Goal: Task Accomplishment & Management: Use online tool/utility

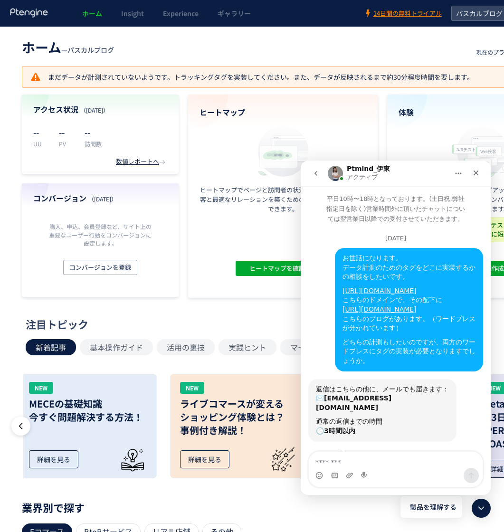
scroll to position [1359, 0]
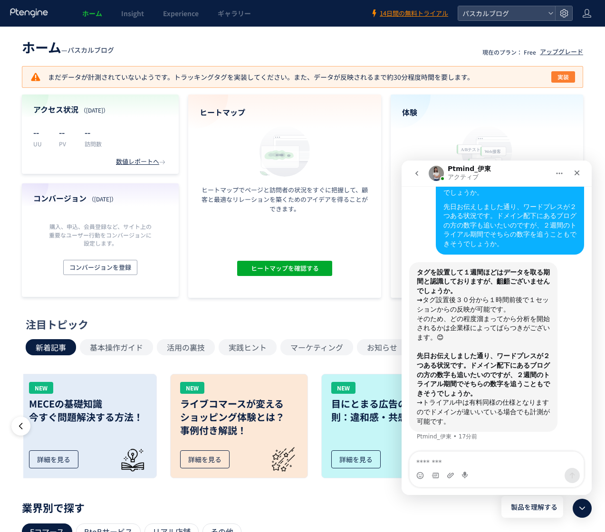
click at [504, 79] on span "実装" at bounding box center [562, 76] width 11 height 11
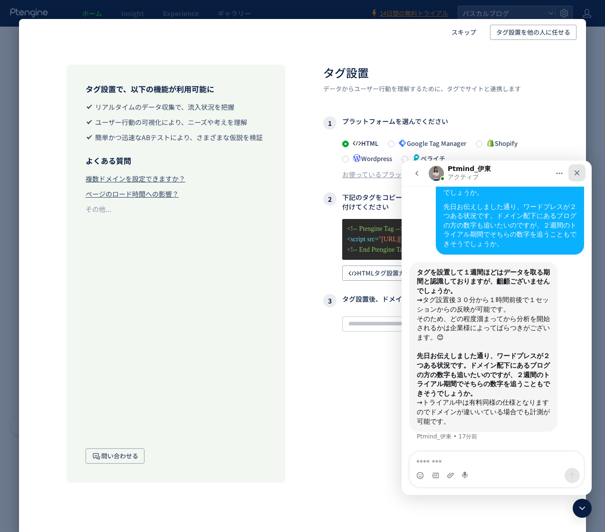
click at [504, 174] on icon "クローズ" at bounding box center [576, 173] width 5 height 5
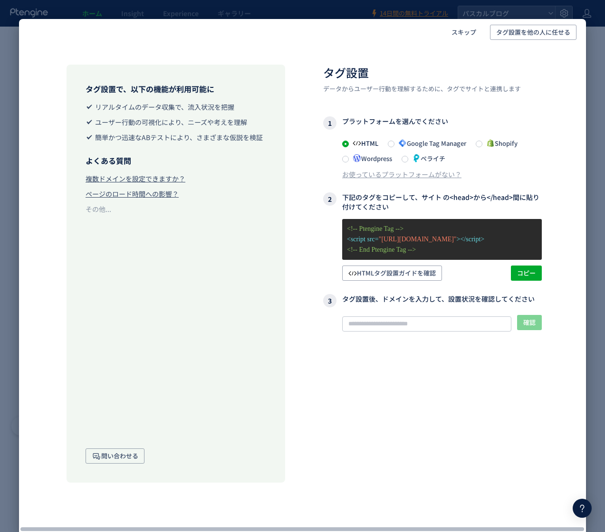
click at [431, 253] on p "<!-- End Ptengine Tag -->" at bounding box center [442, 250] width 190 height 10
drag, startPoint x: 432, startPoint y: 251, endPoint x: 395, endPoint y: 238, distance: 38.8
click at [330, 227] on div "<!-- Ptengine Tag --> <script src= "https://js.ptengine.jp/669iin00.js" ></scri…" at bounding box center [432, 250] width 219 height 62
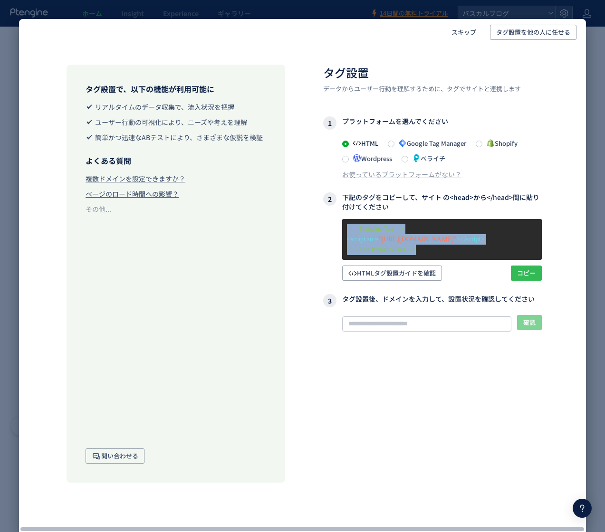
click at [504, 276] on span "コピー" at bounding box center [526, 273] width 19 height 15
copy div "<!-- Ptengine Tag --> <script src= "https://js.ptengine.jp/669iin00.js" ></scri…"
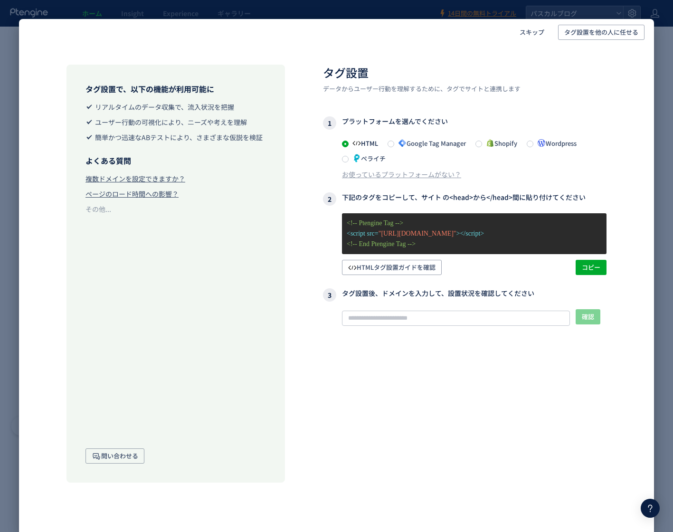
click at [504, 509] on div at bounding box center [650, 508] width 19 height 19
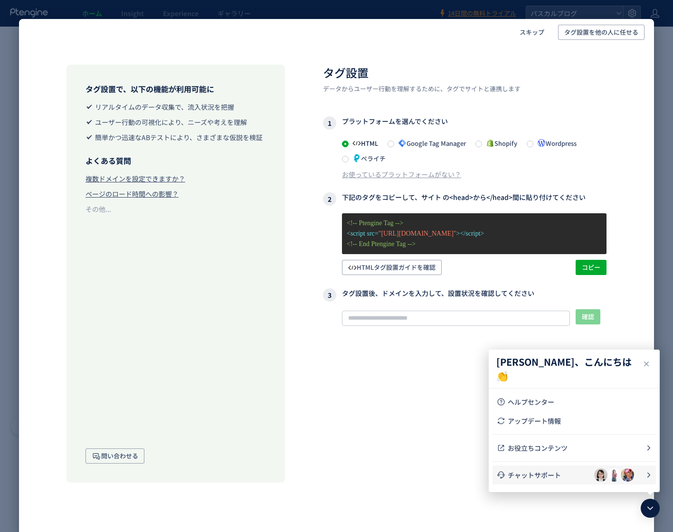
click at [504, 475] on span "チャットサポート" at bounding box center [551, 475] width 86 height 10
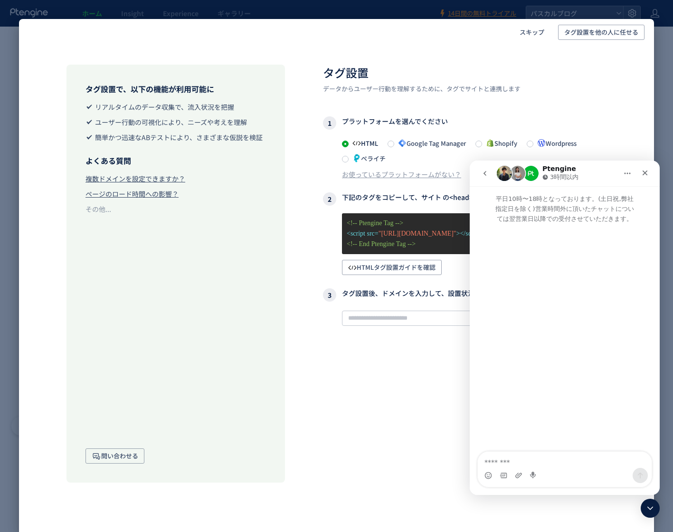
click at [484, 173] on icon "go back" at bounding box center [485, 173] width 3 height 5
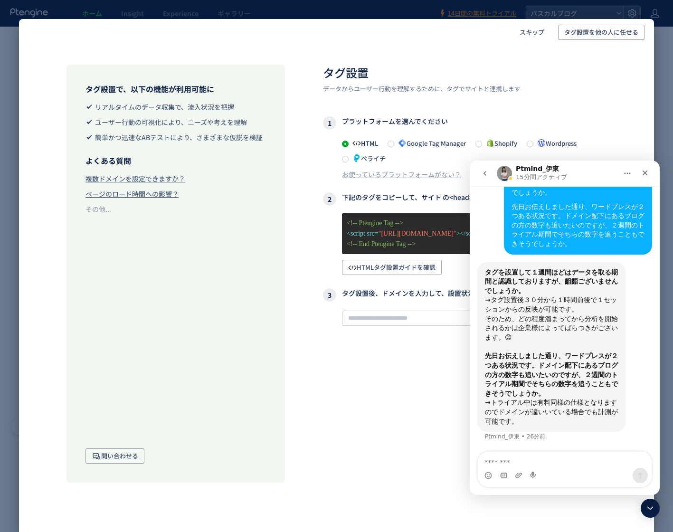
click at [504, 463] on textarea "メッセージ..." at bounding box center [565, 460] width 174 height 16
type textarea "**********"
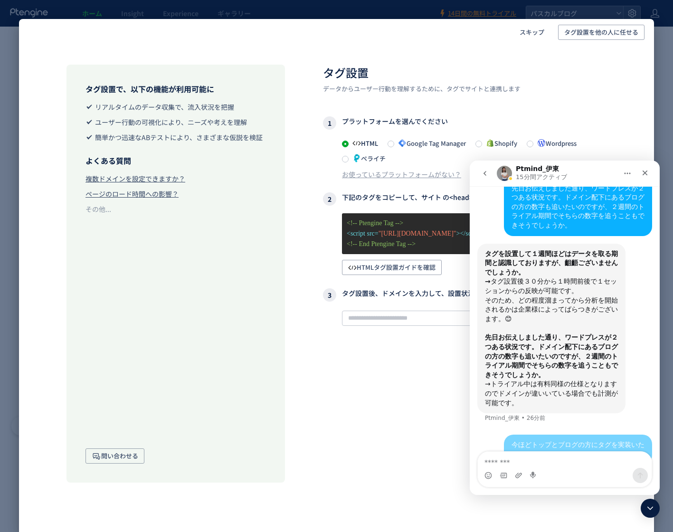
scroll to position [1397, 0]
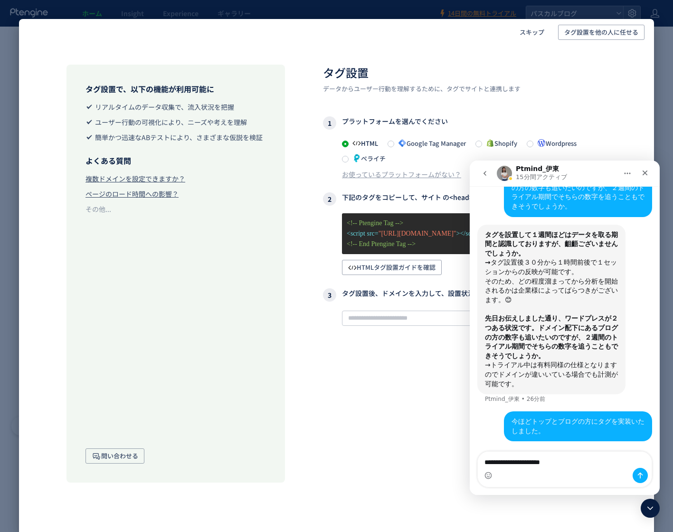
type textarea "**********"
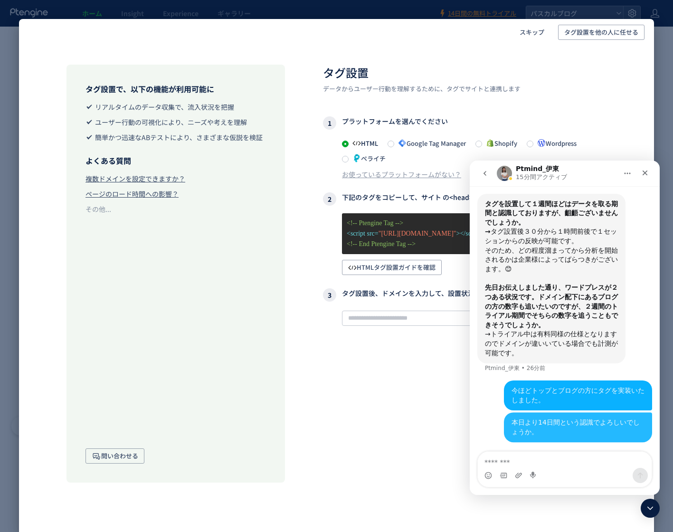
scroll to position [1428, 0]
click at [332, 404] on div "タグ設置 データからユーザー行動を理解するために、タグでサイトと連携します 1 プラットフォームを選んでください HTML Google Tag Manage…" at bounding box center [465, 274] width 284 height 418
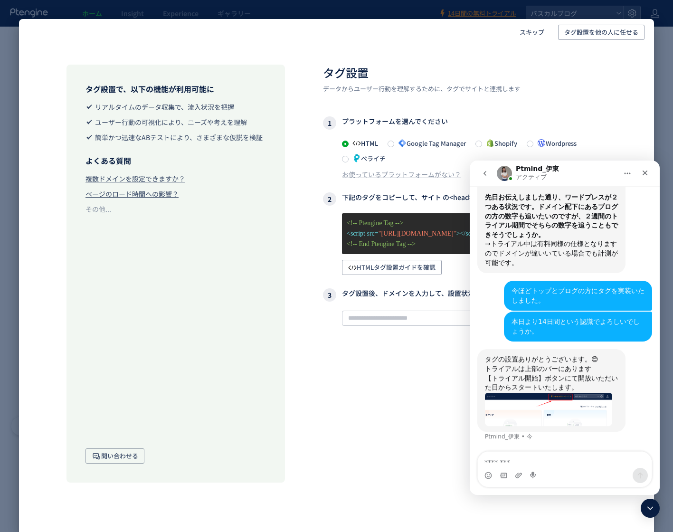
scroll to position [1518, 0]
click at [504, 461] on textarea "メッセージ..." at bounding box center [565, 460] width 174 height 16
type textarea "*"
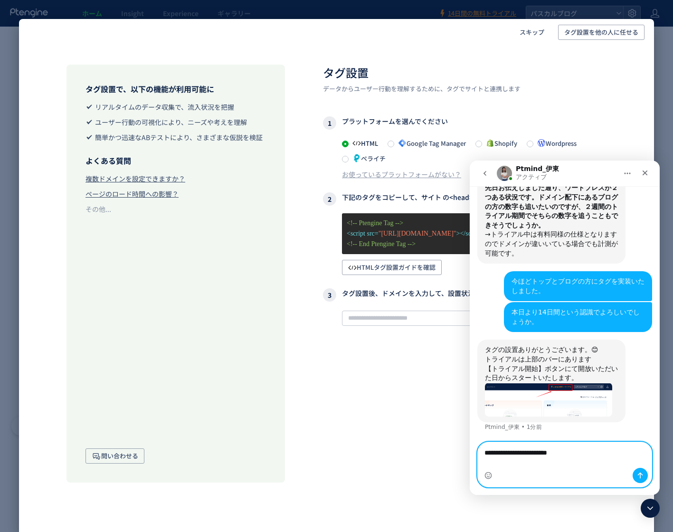
scroll to position [1528, 0]
type textarea "**********"
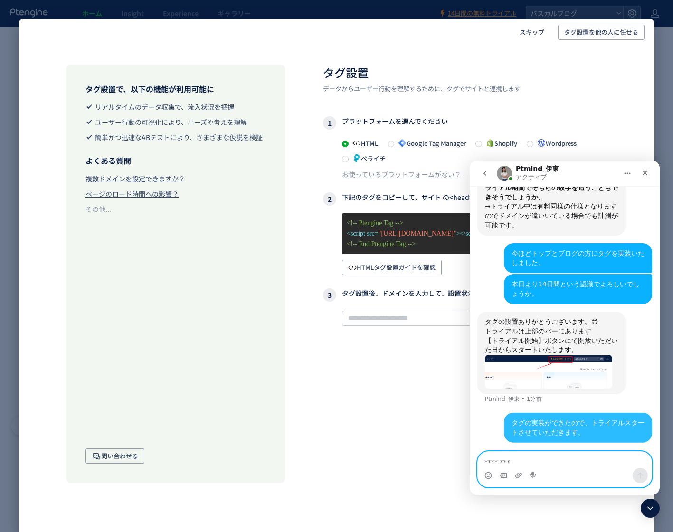
scroll to position [1556, 0]
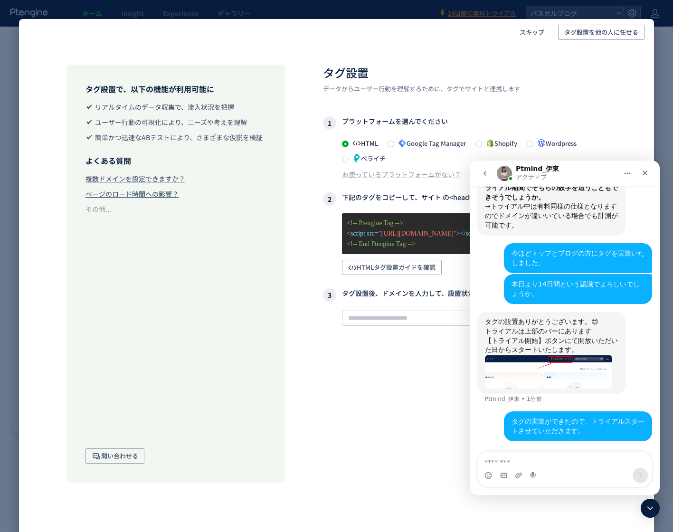
click at [485, 45] on header "スキップ タグ設置を他の人に任せる" at bounding box center [336, 32] width 635 height 27
click at [504, 76] on h2 "タグ設置" at bounding box center [465, 73] width 284 height 16
click at [504, 73] on div "タグ設置で、以下の機能が利用可能に リアルタイムのデータ収集で、流入状況を把握 ユーザー行動の可視化により、ニーズや考えを理解 簡単かつ迅速なABテストにより…" at bounding box center [336, 264] width 635 height 437
click at [504, 74] on div "スキップ タグ設置を他の人に任せる タグ設置で、以下の機能が利用可能に リアルタイムのデータ収集で、流入状況を把握 ユーザー行動の可視化により、ニーズや考えを…" at bounding box center [336, 266] width 673 height 532
click at [504, 173] on div "クローズ" at bounding box center [645, 172] width 17 height 17
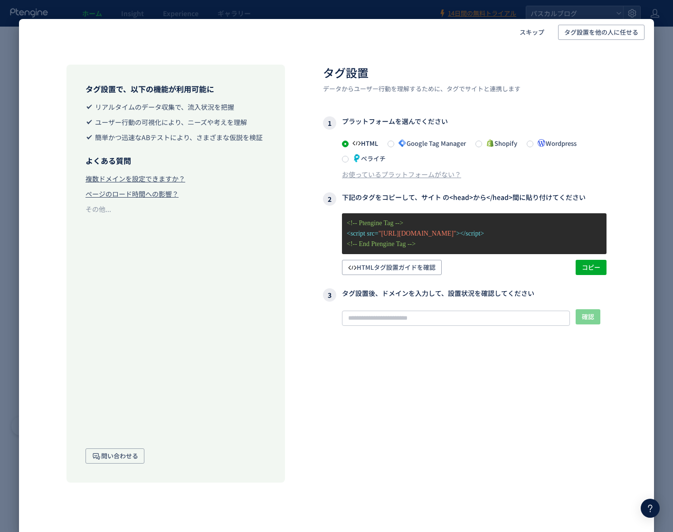
click at [504, 90] on div "スキップ タグ設置を他の人に任せる タグ設置で、以下の機能が利用可能に リアルタイムのデータ収集で、流入状況を把握 ユーザー行動の可視化により、ニーズや考えを…" at bounding box center [336, 266] width 673 height 532
click at [185, 441] on div "タグ設置で、以下の機能が利用可能に リアルタイムのデータ収集で、流入状況を把握 ユーザー行動の可視化により、ニーズや考えを理解 簡単かつ迅速なABテストにより…" at bounding box center [176, 274] width 219 height 418
click at [8, 36] on div "スキップ タグ設置を他の人に任せる タグ設置で、以下の機能が利用可能に リアルタイムのデータ収集で、流入状況を把握 ユーザー行動の可視化により、ニーズや考えを…" at bounding box center [336, 266] width 673 height 532
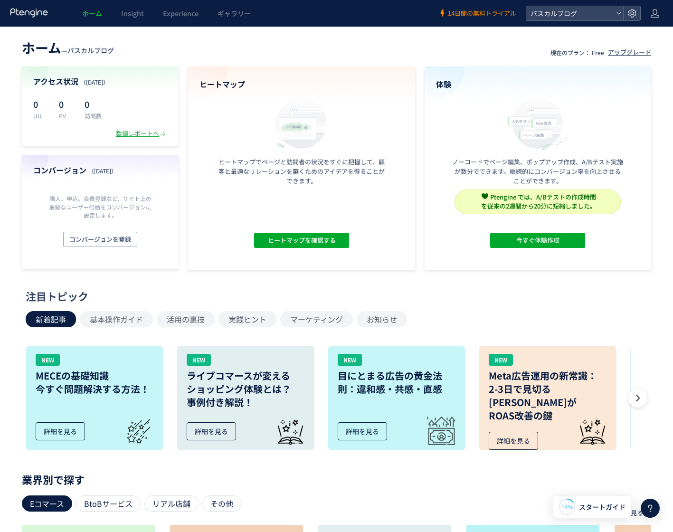
click at [495, 12] on span "14日間の無料トライアル" at bounding box center [482, 13] width 68 height 9
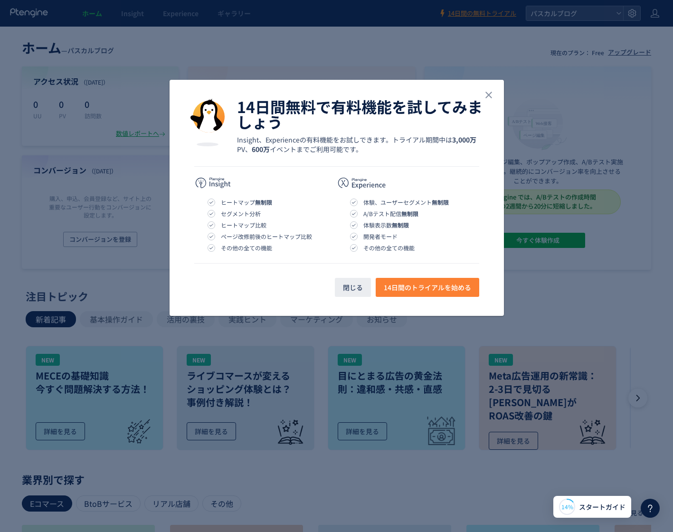
click at [418, 292] on span "14日間のトライアルを始める" at bounding box center [427, 287] width 87 height 19
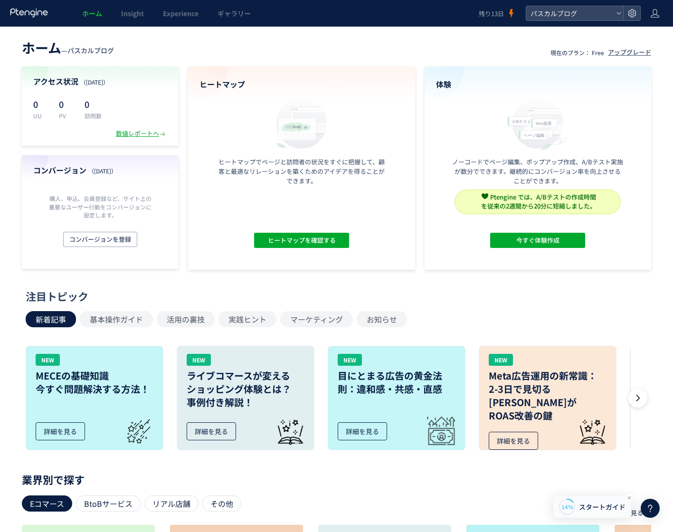
click at [601, 512] on span "スタートガイド" at bounding box center [602, 507] width 47 height 10
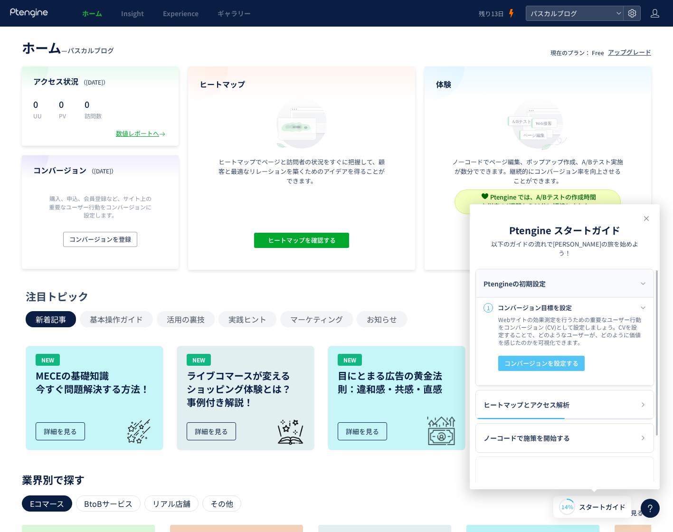
click at [516, 356] on span "コンバージョンを設定する" at bounding box center [541, 363] width 74 height 15
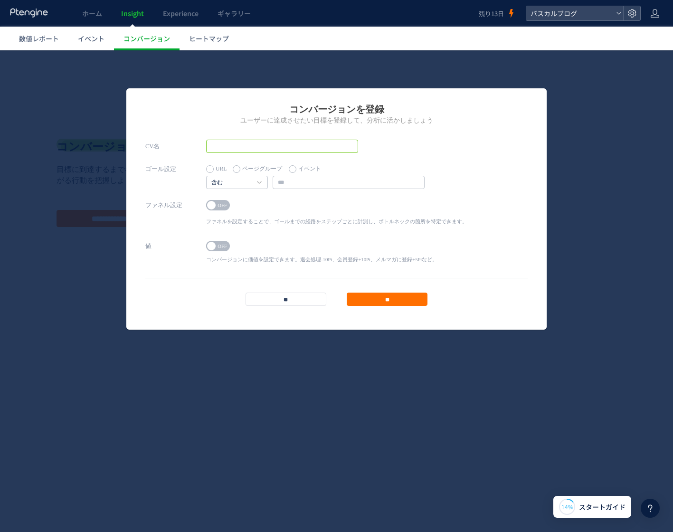
click at [281, 144] on input "text" at bounding box center [282, 146] width 152 height 13
type input "*******"
click at [306, 183] on input "text" at bounding box center [349, 182] width 152 height 13
click at [225, 182] on link "含む" at bounding box center [231, 183] width 41 height 9
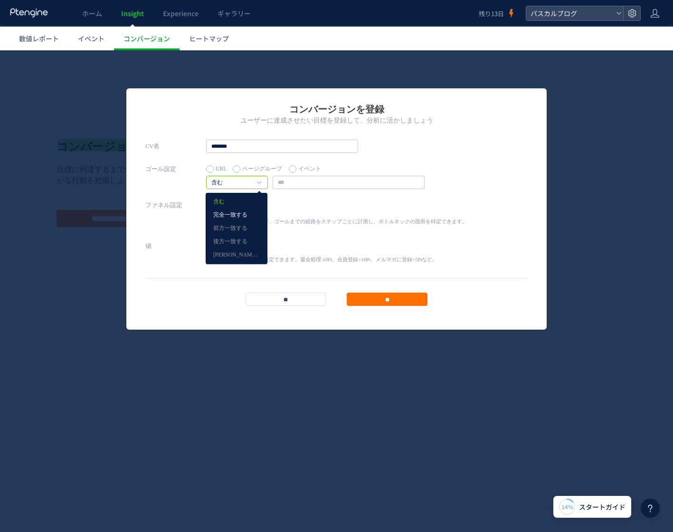
click at [232, 214] on link "完全一致する" at bounding box center [236, 215] width 47 height 12
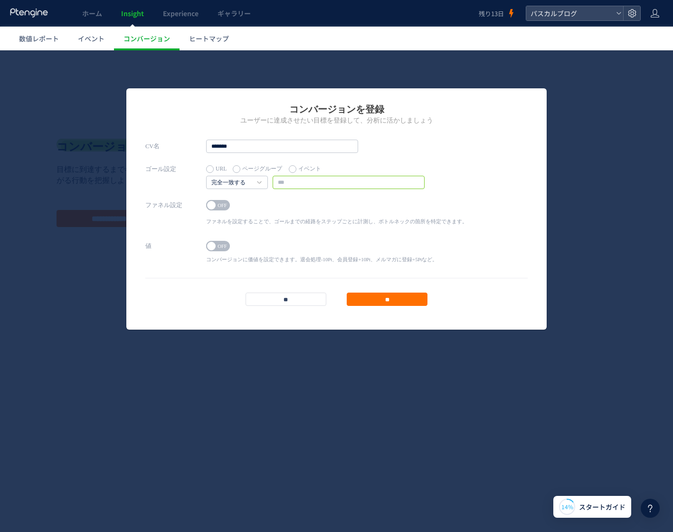
click at [311, 186] on input "text" at bounding box center [349, 182] width 152 height 13
click at [284, 304] on input "**" at bounding box center [286, 299] width 81 height 13
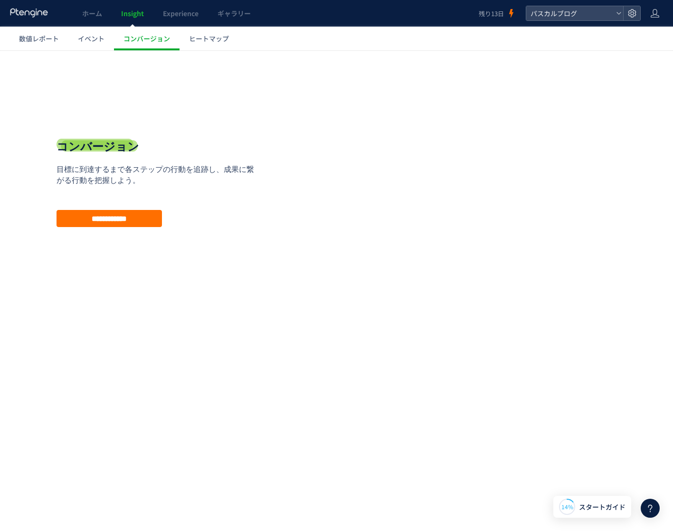
click at [224, 331] on html ".cls-1 { fill-rule: evenodd; } .cls-1 { fill: #ececec; } .cls-2 { fill: #929292…" at bounding box center [336, 190] width 673 height 280
click at [575, 478] on p "Ptmind_[PERSON_NAME] • 今" at bounding box center [585, 480] width 123 height 9
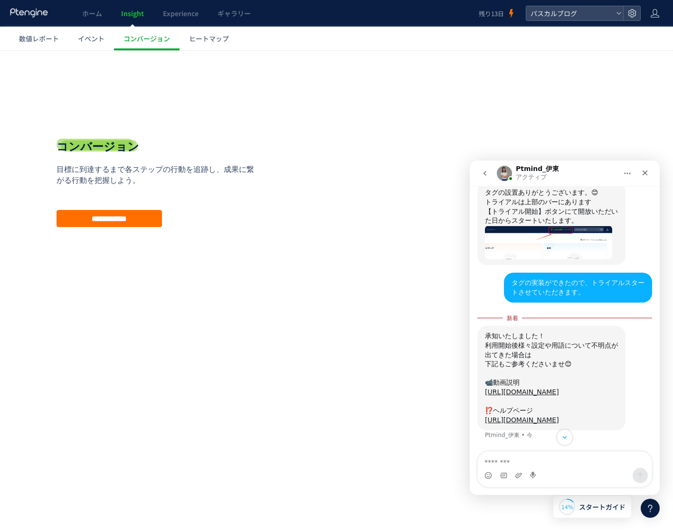
scroll to position [1702, 0]
click at [577, 464] on textarea "メッセージ..." at bounding box center [565, 460] width 174 height 16
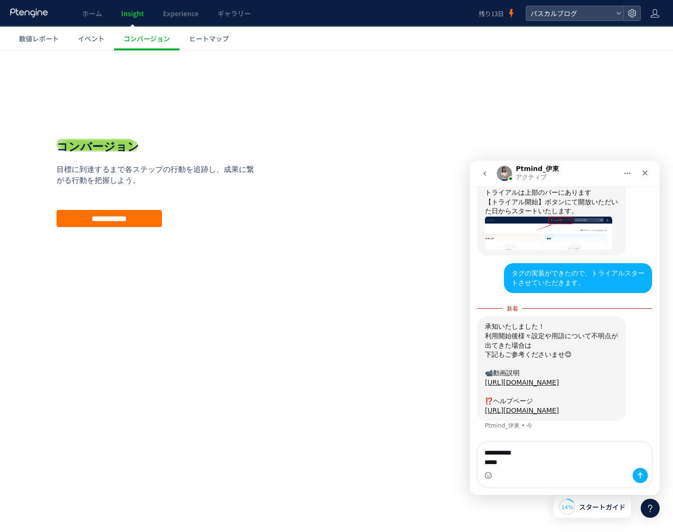
type textarea "**********"
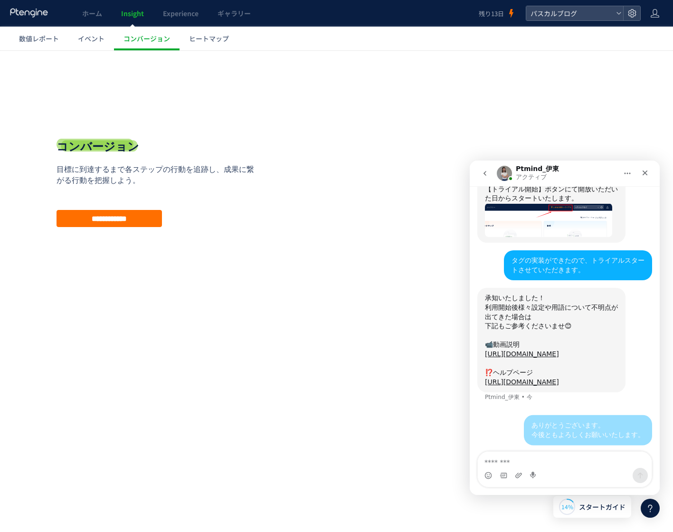
scroll to position [1724, 0]
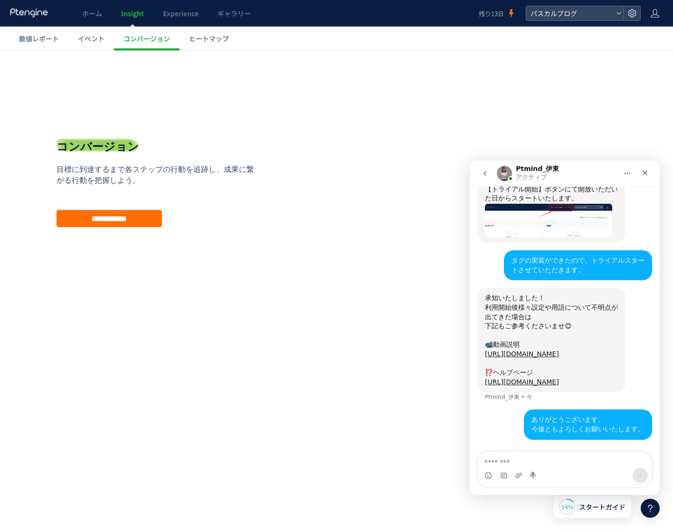
click at [356, 331] on html ".cls-1 { fill-rule: evenodd; } .cls-1 { fill: #ececec; } .cls-2 { fill: #929292…" at bounding box center [336, 190] width 673 height 280
click at [644, 175] on icon "クローズ" at bounding box center [645, 173] width 8 height 8
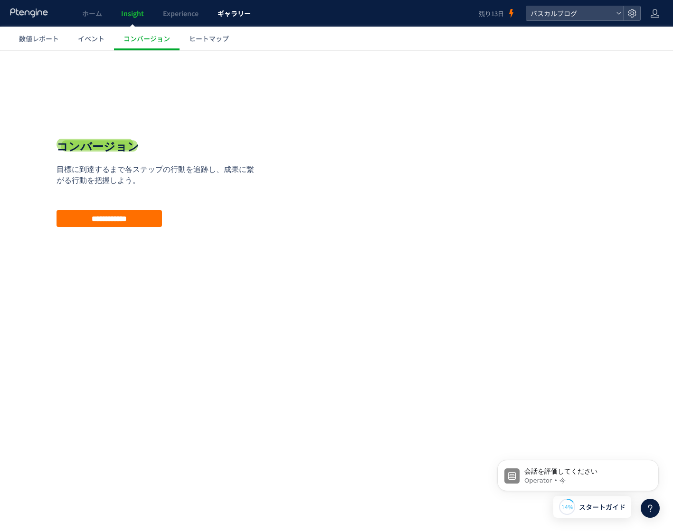
scroll to position [1941, 0]
click at [551, 477] on p "Operator • 今" at bounding box center [585, 480] width 123 height 9
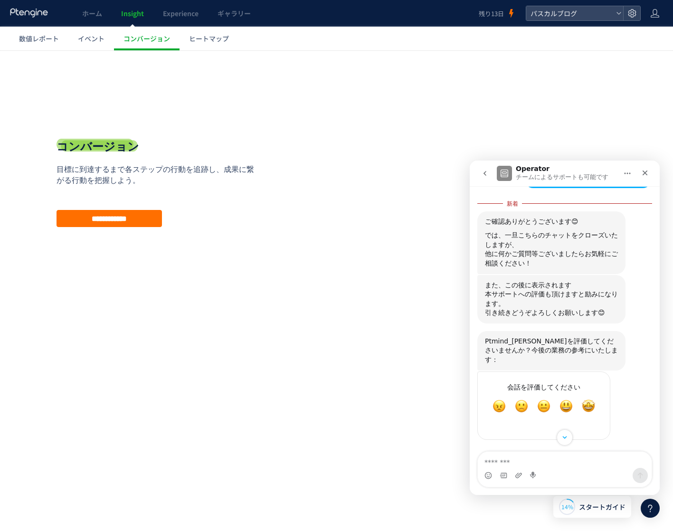
scroll to position [1957, 0]
click at [566, 403] on span "素晴らしい" at bounding box center [566, 406] width 17 height 17
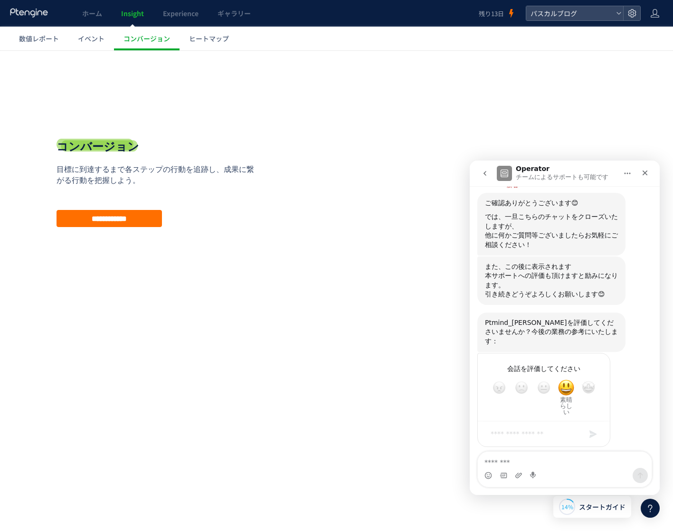
scroll to position [1978, 0]
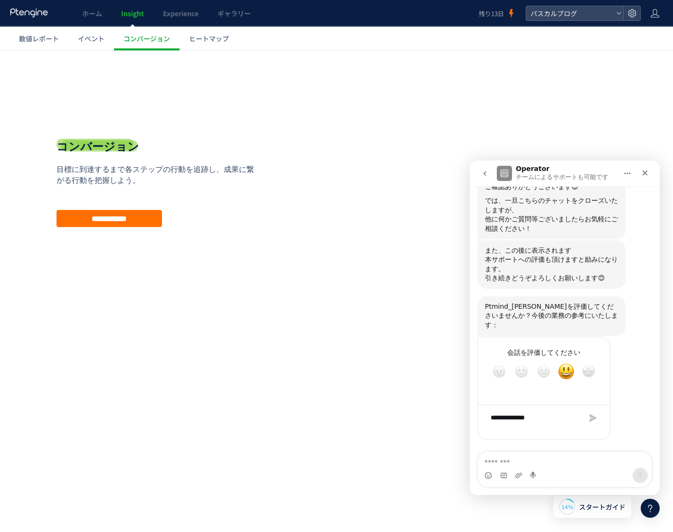
type textarea "**********"
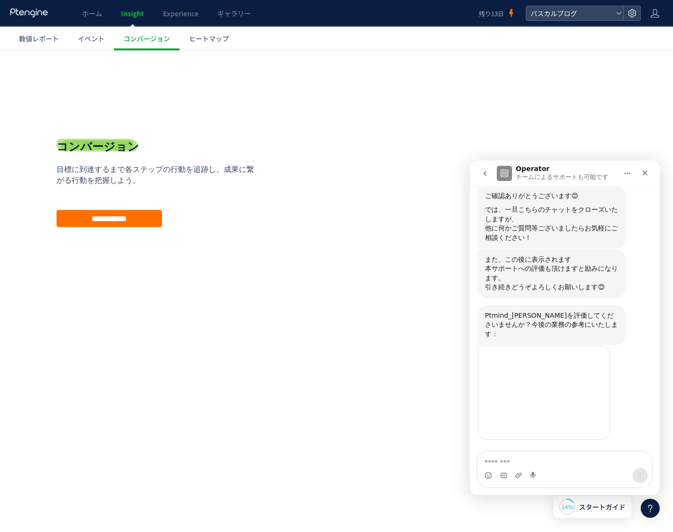
type textarea "**********"
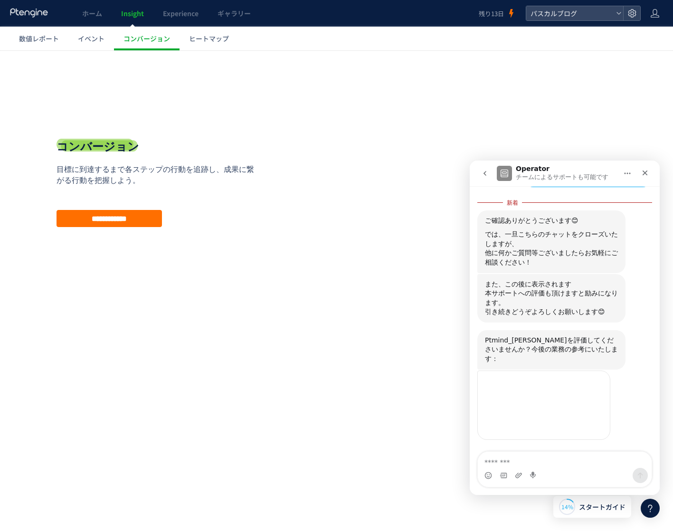
scroll to position [1958, 0]
